Goal: Information Seeking & Learning: Learn about a topic

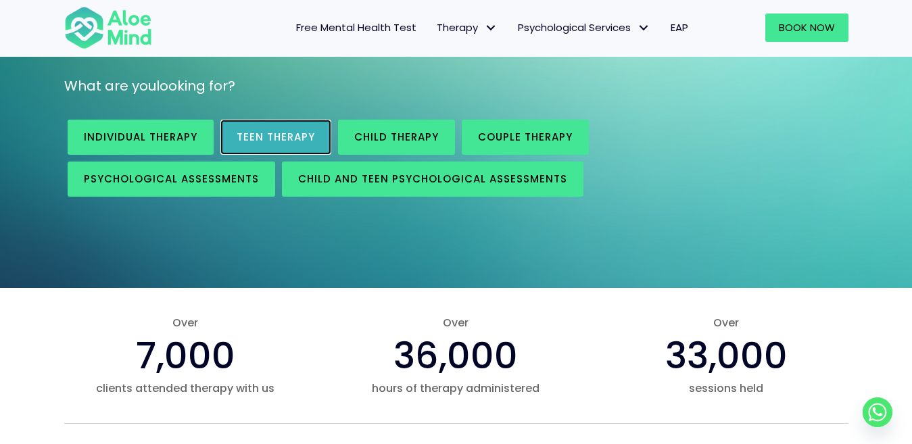
click at [299, 145] on link "Teen Therapy" at bounding box center [275, 137] width 111 height 35
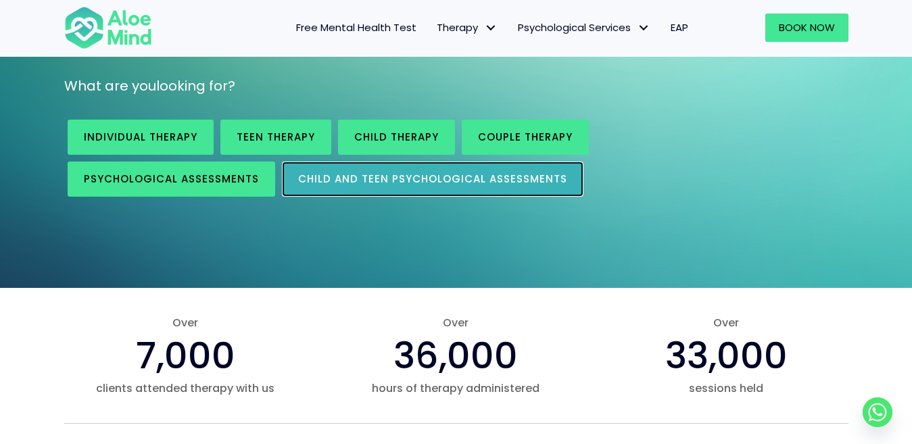
click at [406, 181] on span "Child and Teen Psychological assessments" at bounding box center [432, 179] width 269 height 14
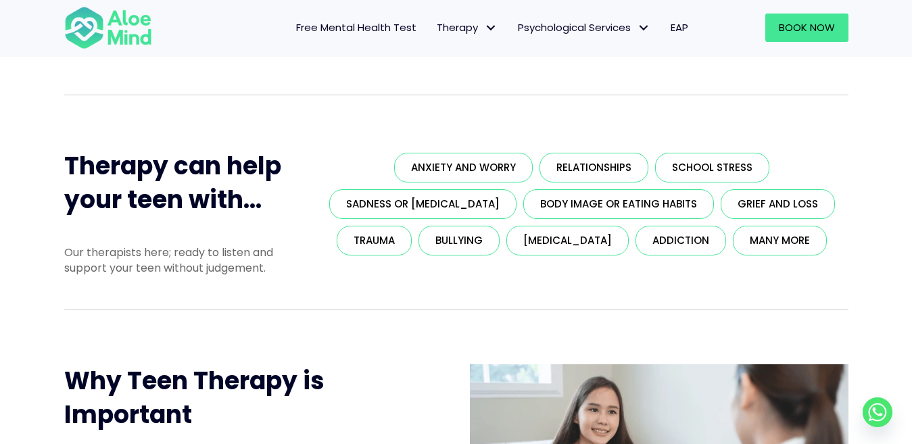
scroll to position [270, 0]
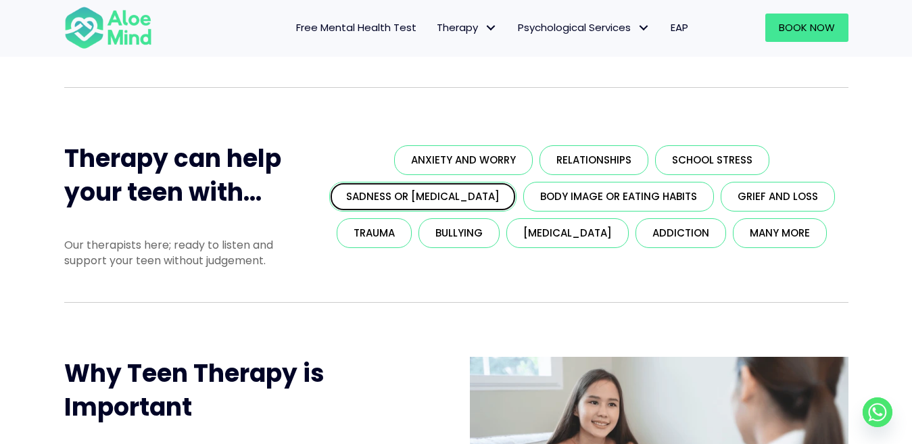
click at [483, 205] on link "Sadness or depression" at bounding box center [422, 197] width 187 height 30
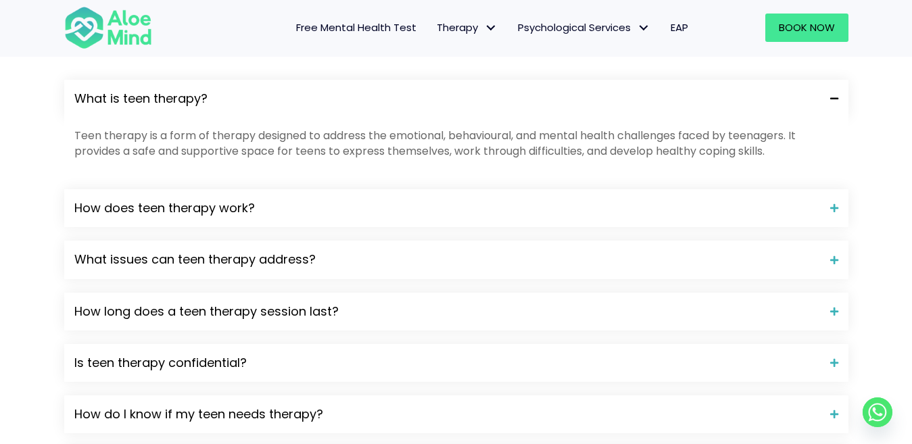
scroll to position [1488, 0]
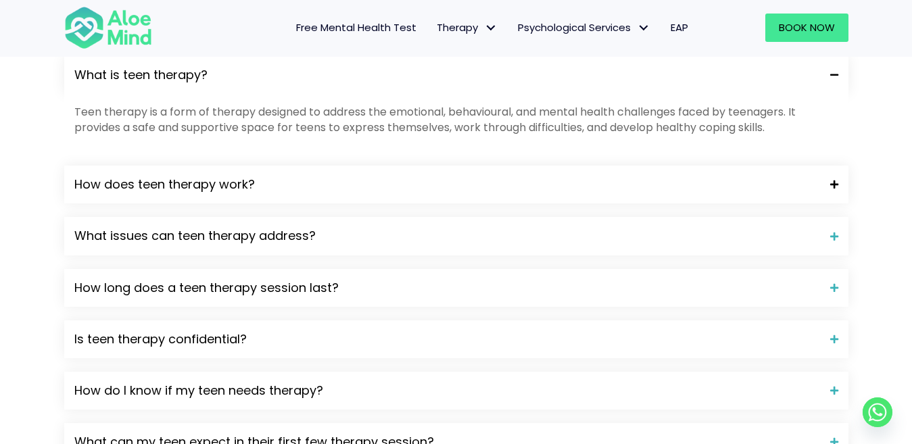
click at [192, 193] on span "How does teen therapy work?" at bounding box center [447, 185] width 746 height 18
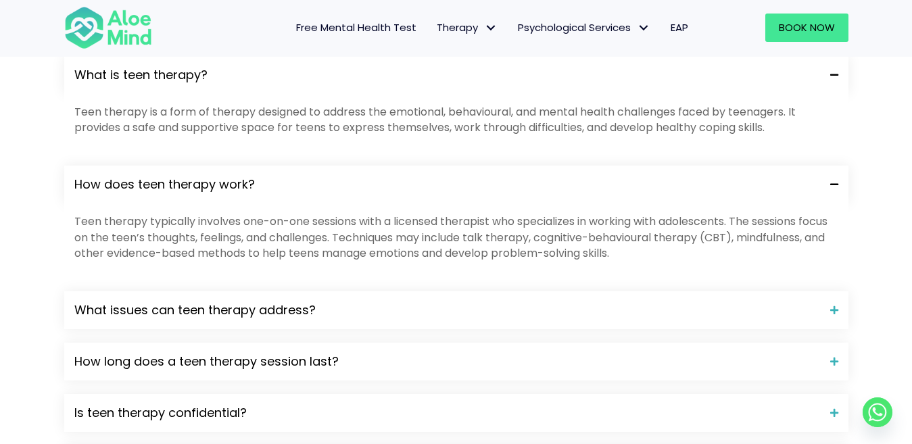
click at [193, 193] on span "How does teen therapy work?" at bounding box center [447, 185] width 746 height 18
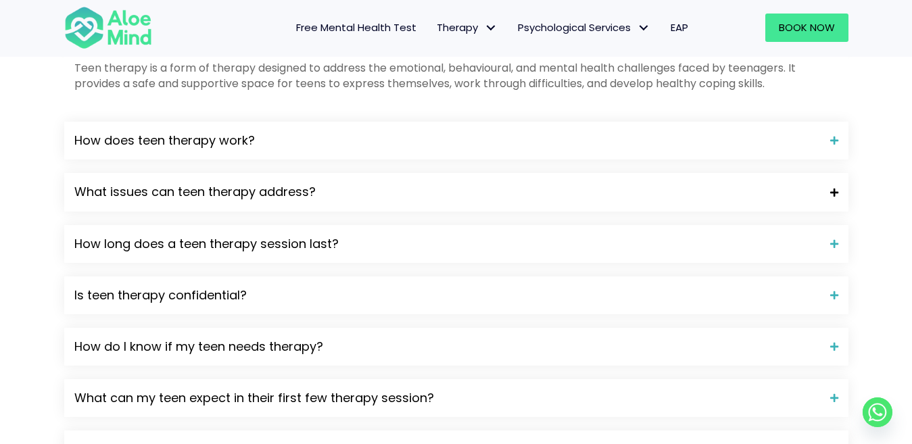
scroll to position [1555, 0]
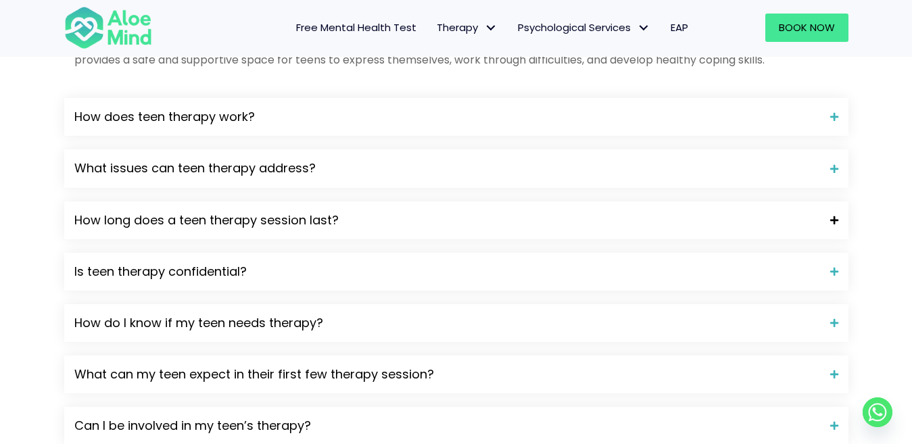
click at [302, 229] on span "How long does a teen therapy session last?" at bounding box center [447, 221] width 746 height 18
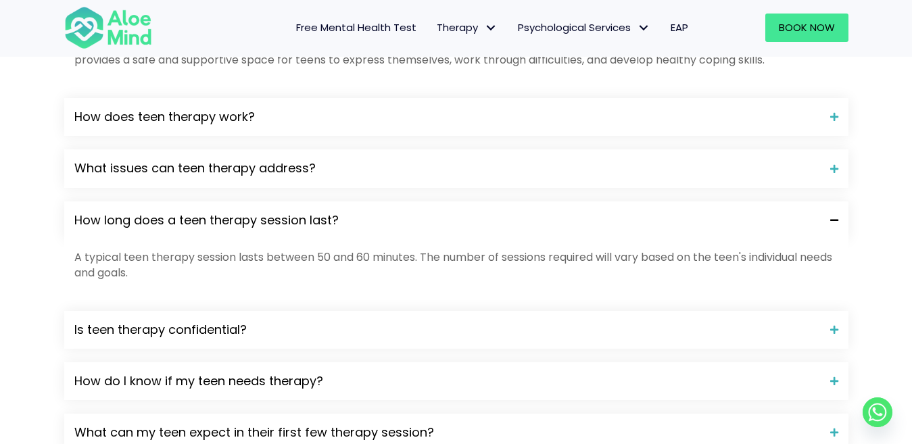
click at [302, 229] on span "How long does a teen therapy session last?" at bounding box center [447, 221] width 746 height 18
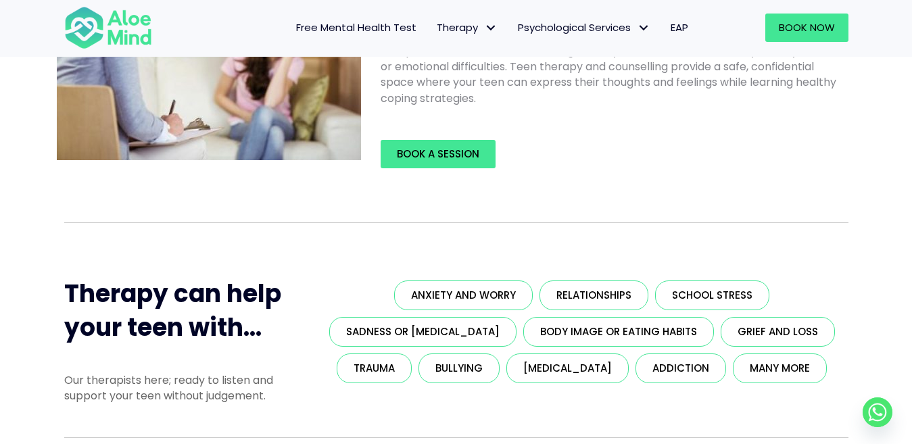
scroll to position [0, 0]
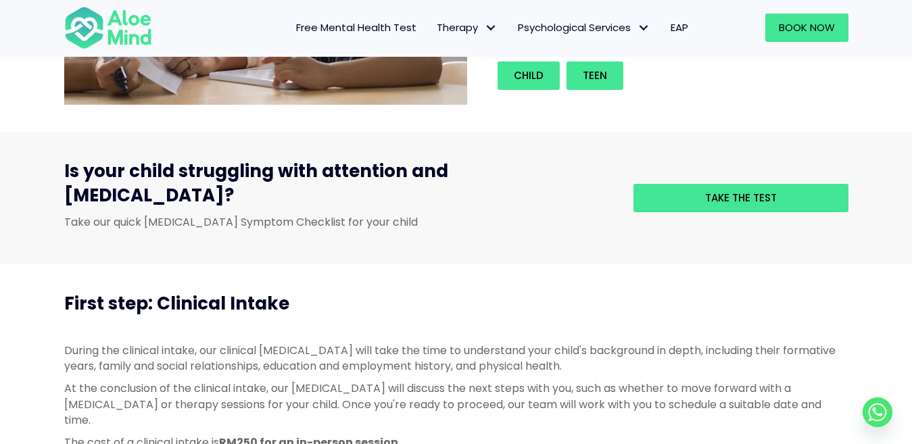
scroll to position [338, 0]
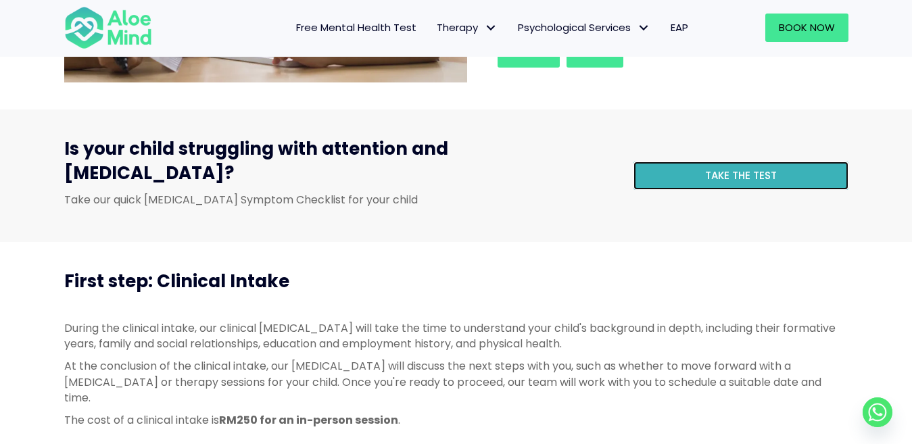
click at [701, 165] on link "Take the test" at bounding box center [741, 176] width 215 height 28
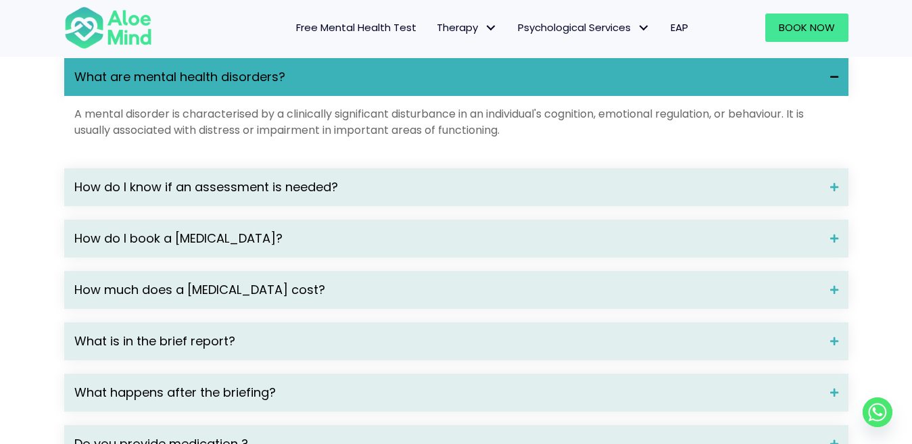
scroll to position [1961, 0]
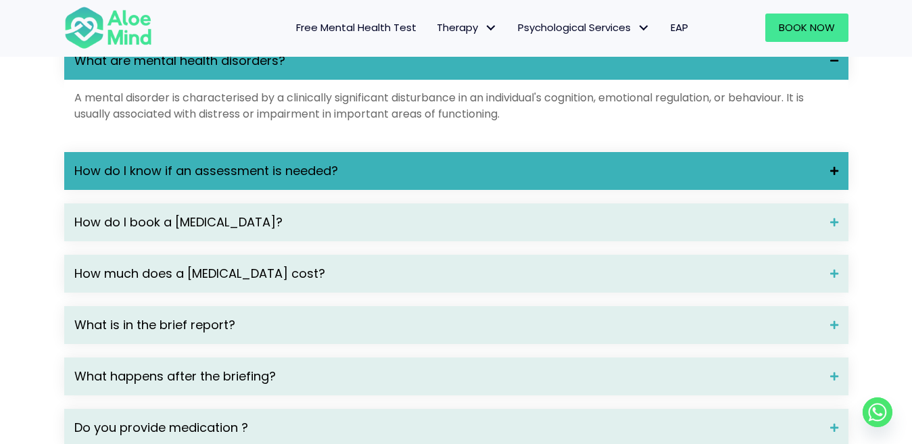
click at [257, 170] on span "How do I know if an assessment is needed?" at bounding box center [447, 171] width 746 height 18
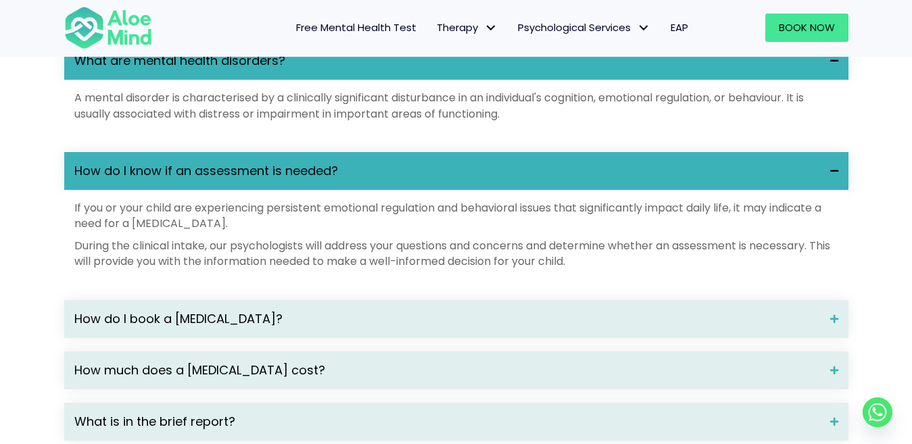
click at [257, 170] on span "How do I know if an assessment is needed?" at bounding box center [447, 171] width 746 height 18
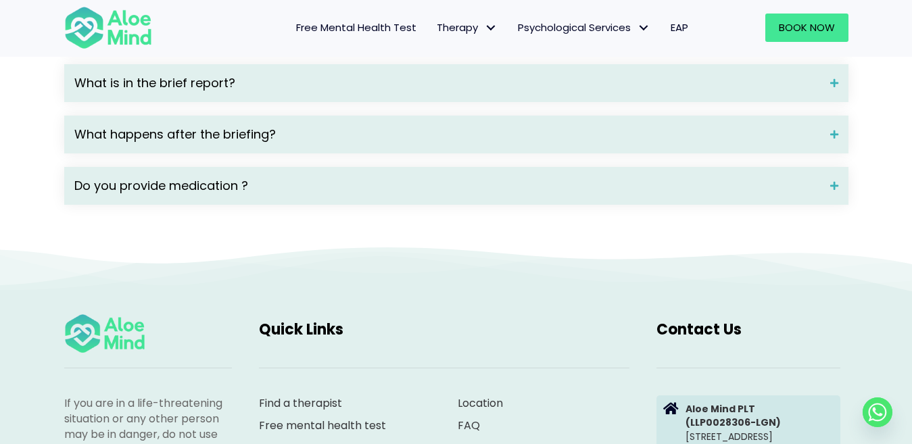
scroll to position [2164, 0]
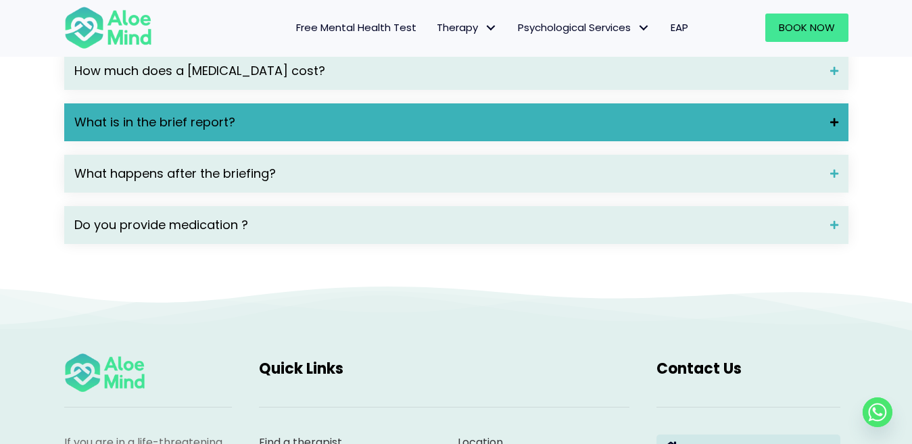
click at [235, 131] on div "What is in the brief report?" at bounding box center [456, 122] width 784 height 38
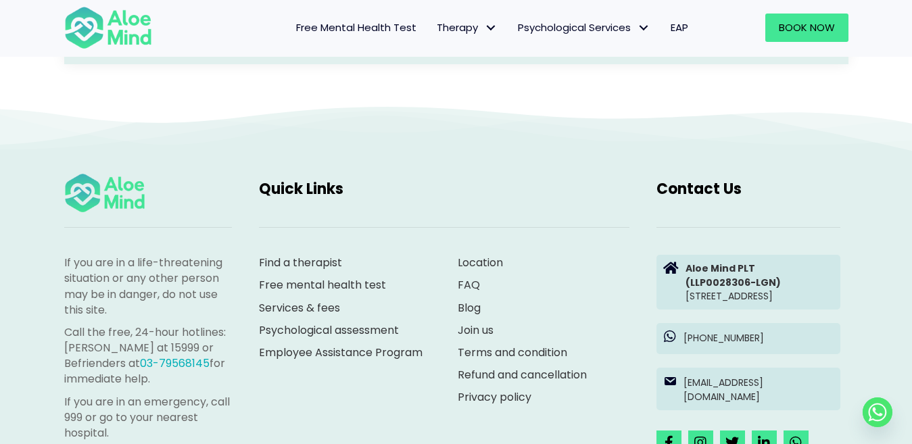
scroll to position [2502, 0]
